Goal: Navigation & Orientation: Find specific page/section

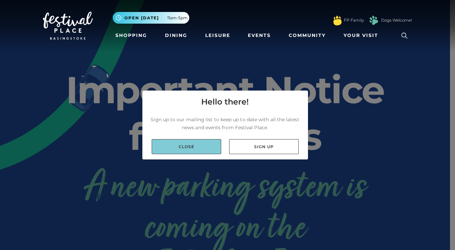
click at [186, 144] on link "Close" at bounding box center [186, 146] width 69 height 15
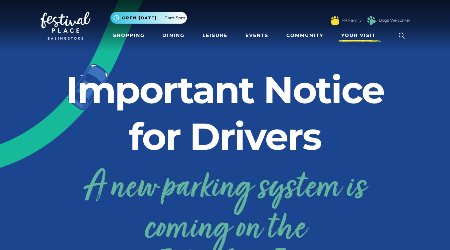
click at [364, 33] on span "Your Visit" at bounding box center [358, 35] width 35 height 7
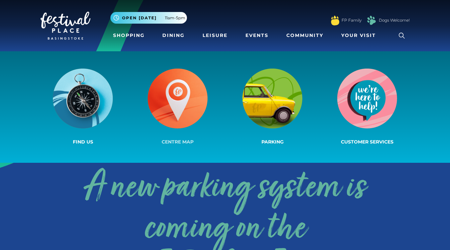
click at [165, 105] on img at bounding box center [178, 98] width 60 height 60
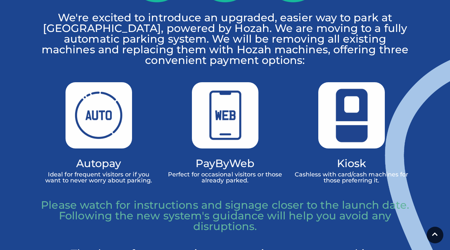
scroll to position [276, 0]
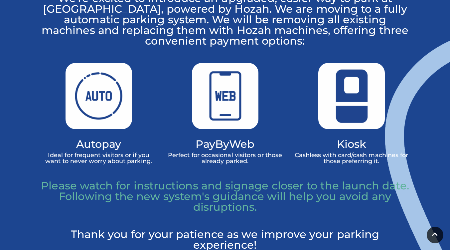
click at [165, 105] on div "PayByWeb Perfect for occasional visitors or those already parked." at bounding box center [225, 122] width 126 height 118
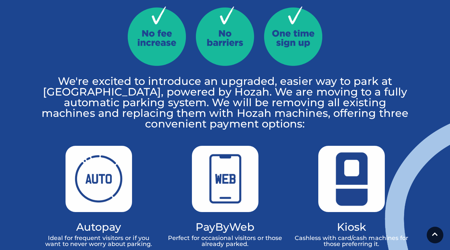
scroll to position [0, 0]
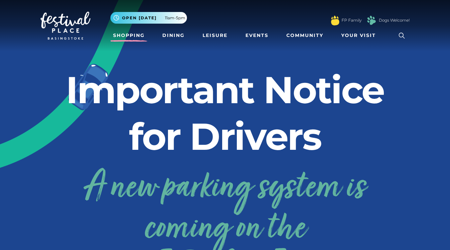
click at [128, 37] on link "Shopping" at bounding box center [128, 35] width 37 height 12
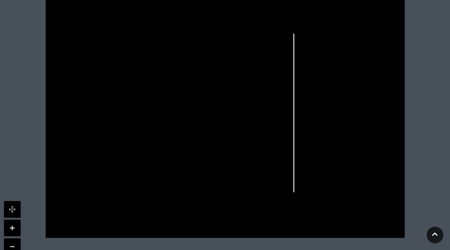
scroll to position [206, 0]
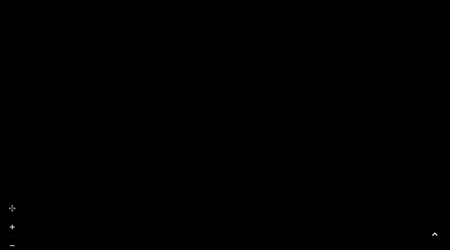
drag, startPoint x: 327, startPoint y: 108, endPoint x: 282, endPoint y: 263, distance: 160.8
click at [282, 249] on html "Skip to Navigation Skip to Content Toggle navigation .st5{fill:none;stroke:#FFF…" at bounding box center [225, 99] width 450 height 610
drag, startPoint x: 289, startPoint y: 158, endPoint x: 291, endPoint y: 193, distance: 36.0
click at [291, 193] on icon at bounding box center [440, 89] width 1382 height 777
drag, startPoint x: 293, startPoint y: 94, endPoint x: 296, endPoint y: 142, distance: 48.6
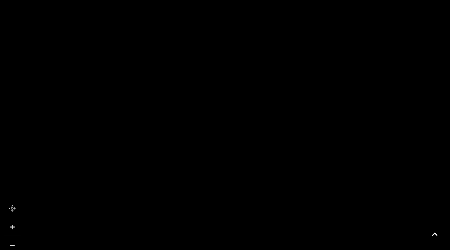
click at [296, 142] on icon at bounding box center [443, 136] width 1382 height 777
drag, startPoint x: 303, startPoint y: 125, endPoint x: 296, endPoint y: 262, distance: 137.5
click at [296, 249] on html "Skip to Navigation Skip to Content Toggle navigation .st5{fill:none;stroke:#FFF…" at bounding box center [225, 99] width 450 height 610
drag, startPoint x: 295, startPoint y: 150, endPoint x: 150, endPoint y: -24, distance: 226.3
click at [150, 0] on html "Skip to Navigation Skip to Content Toggle navigation .st5{fill:none;stroke:#FFF…" at bounding box center [225, 99] width 450 height 610
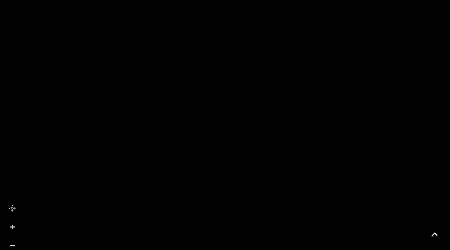
click at [148, 182] on icon at bounding box center [280, 107] width 1382 height 777
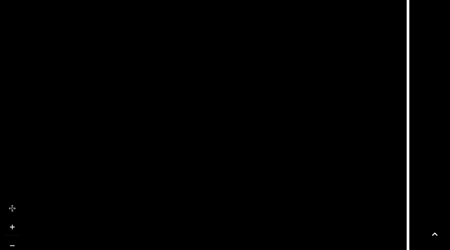
drag, startPoint x: 148, startPoint y: 182, endPoint x: 65, endPoint y: 158, distance: 86.6
click at [65, 158] on icon at bounding box center [197, 83] width 1382 height 777
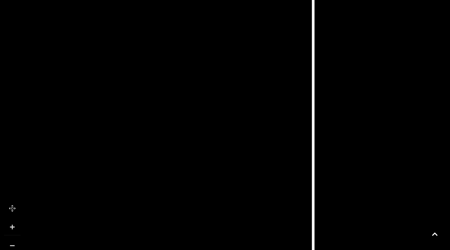
drag, startPoint x: 122, startPoint y: 116, endPoint x: 0, endPoint y: 225, distance: 163.6
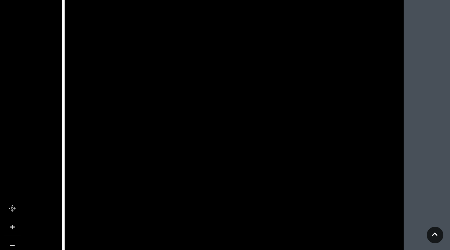
drag, startPoint x: 359, startPoint y: 212, endPoint x: 134, endPoint y: 209, distance: 225.1
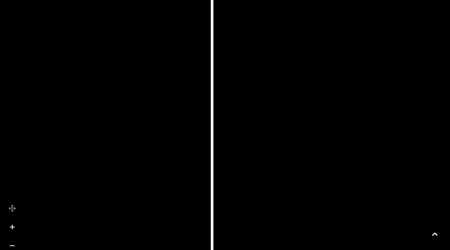
drag, startPoint x: 169, startPoint y: 189, endPoint x: 454, endPoint y: 201, distance: 285.5
click at [449, 201] on html "Skip to Navigation Skip to Content Toggle navigation .st5{fill:none;stroke:#FFF…" at bounding box center [225, 99] width 450 height 610
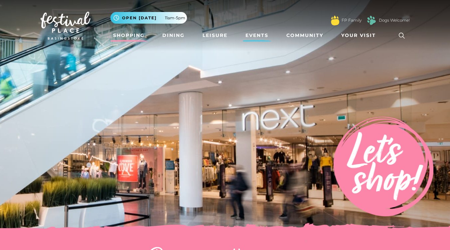
click at [257, 35] on link "Events" at bounding box center [257, 35] width 28 height 12
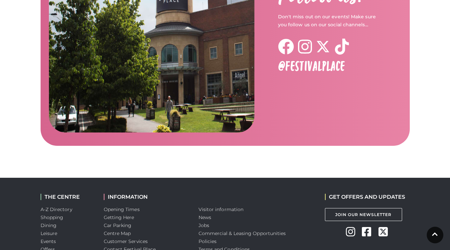
scroll to position [1119, 0]
